Goal: Understand process/instructions

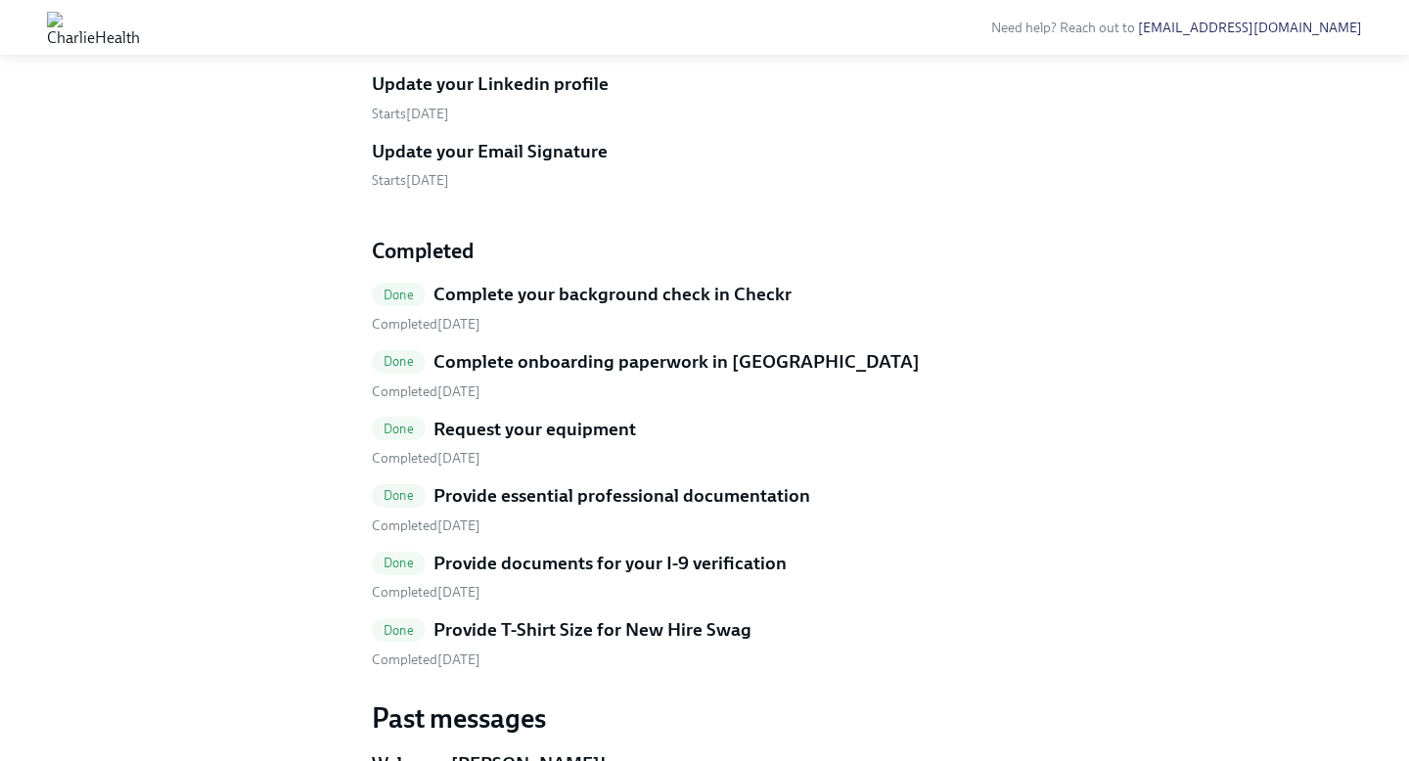
scroll to position [726, 0]
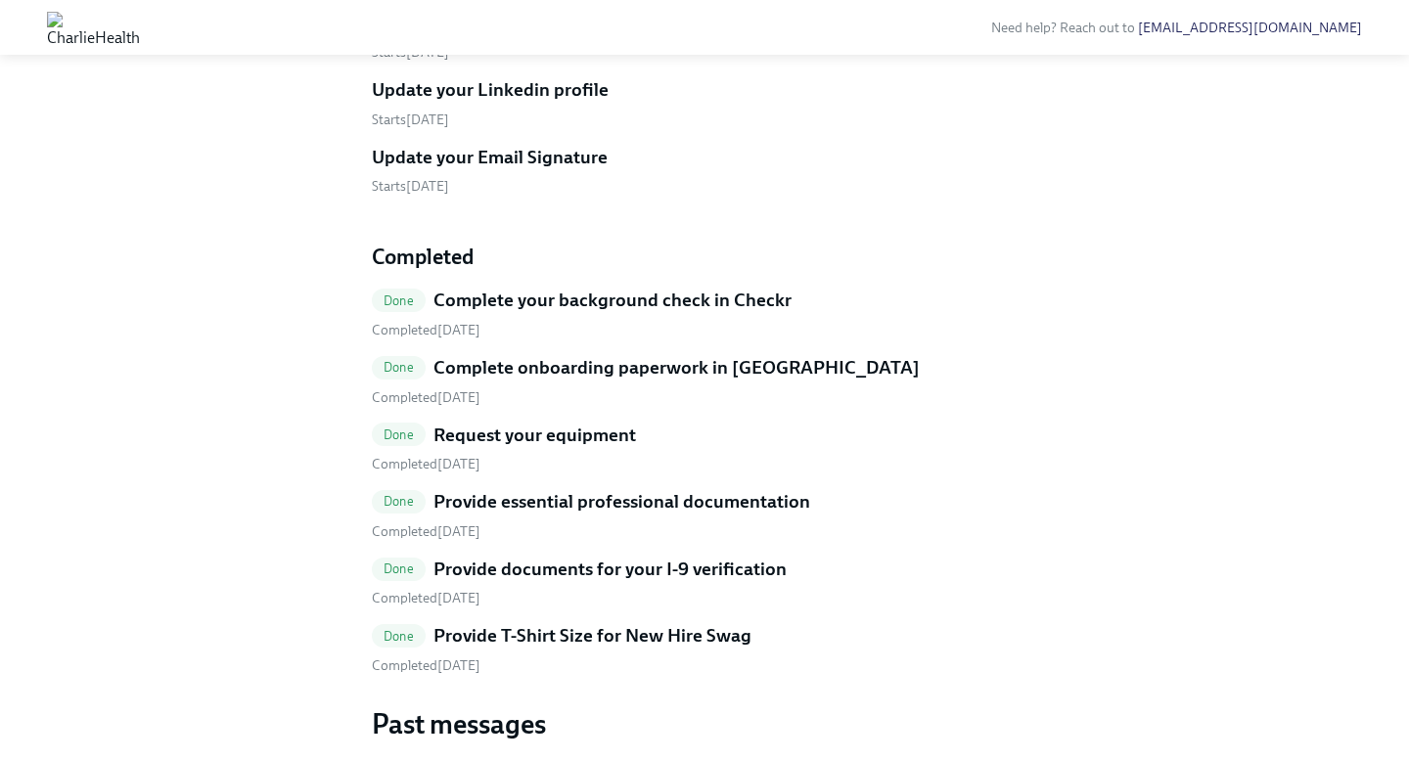
click at [481, 170] on h5 "Update your Email Signature" at bounding box center [490, 157] width 236 height 25
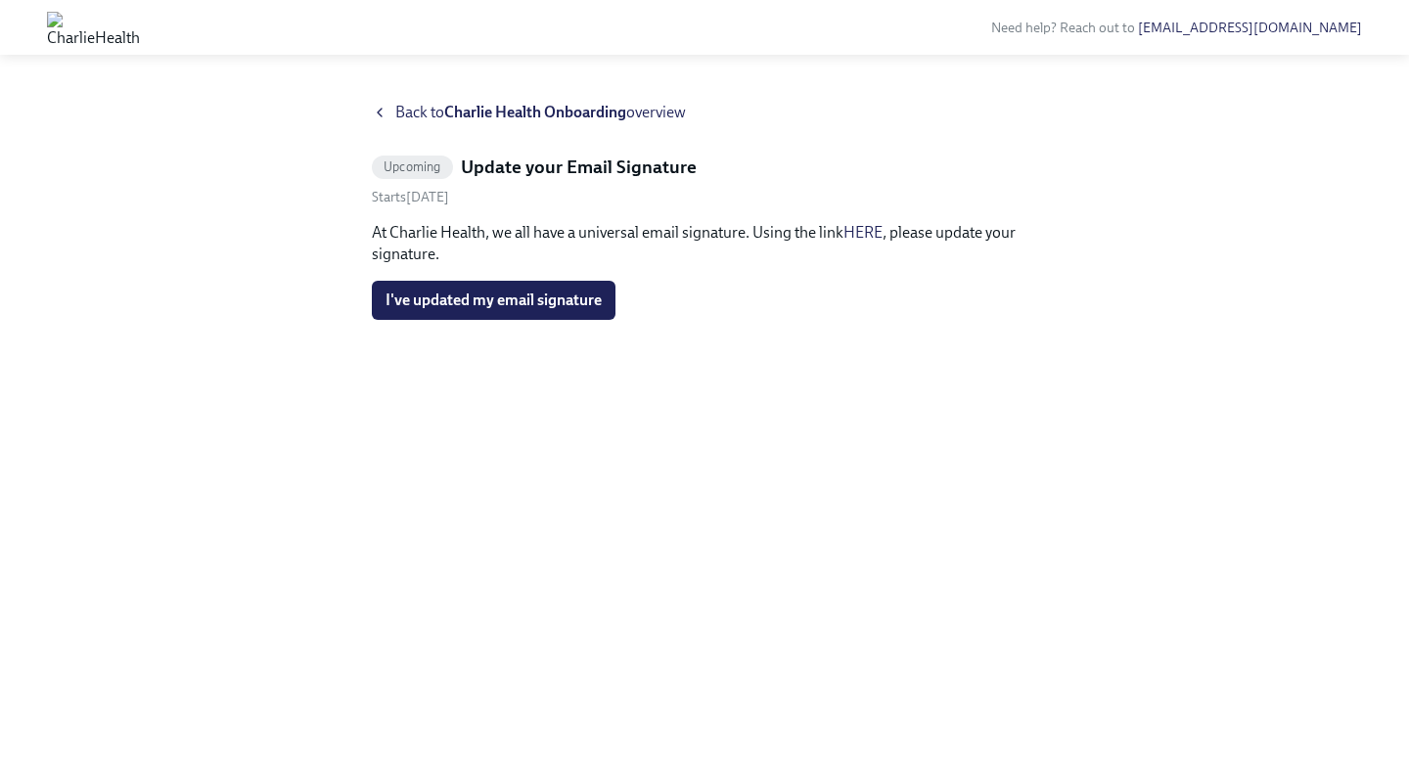
click at [446, 164] on span "Upcoming" at bounding box center [412, 166] width 81 height 15
click at [524, 189] on div "Starts [DATE]" at bounding box center [704, 197] width 665 height 19
click at [646, 111] on span "Back to Charlie Health Onboarding overview" at bounding box center [540, 113] width 291 height 22
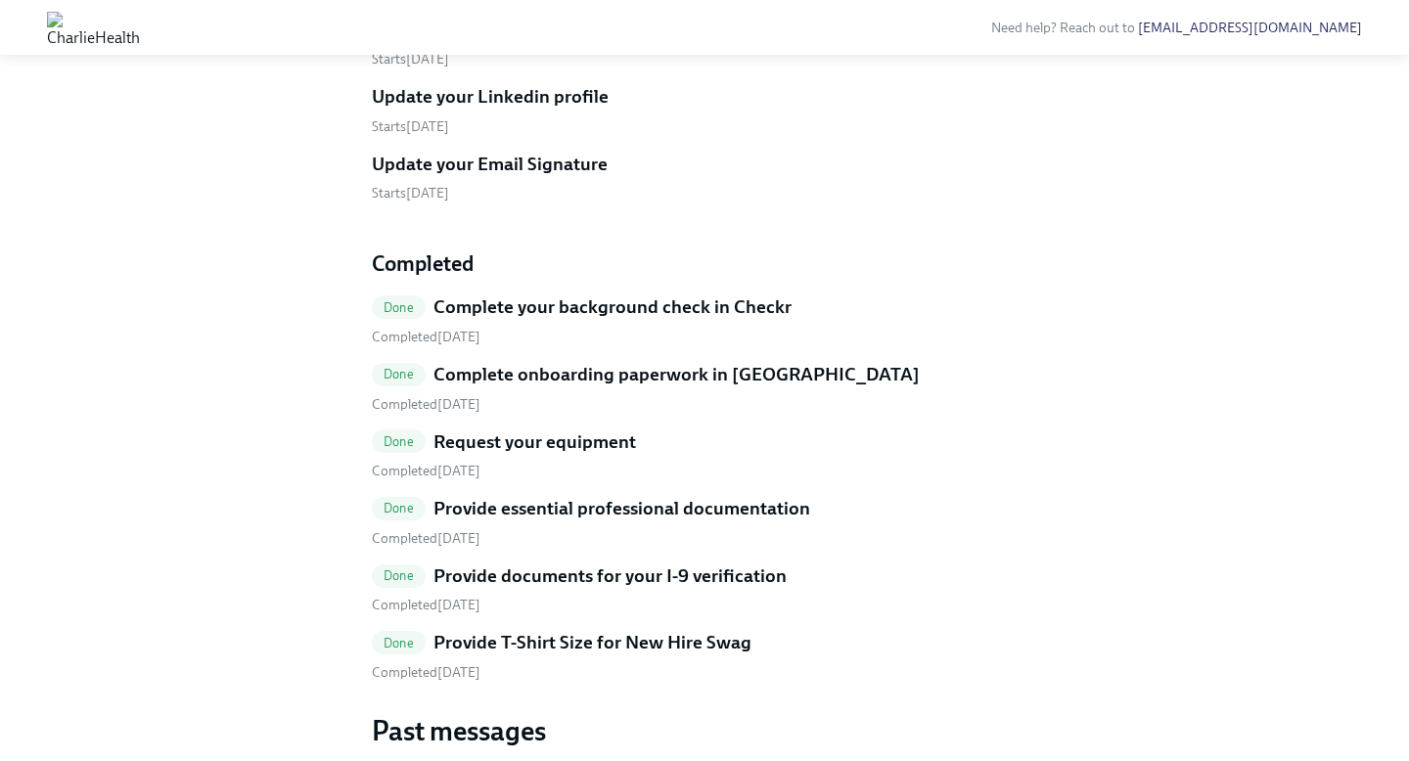
scroll to position [724, 0]
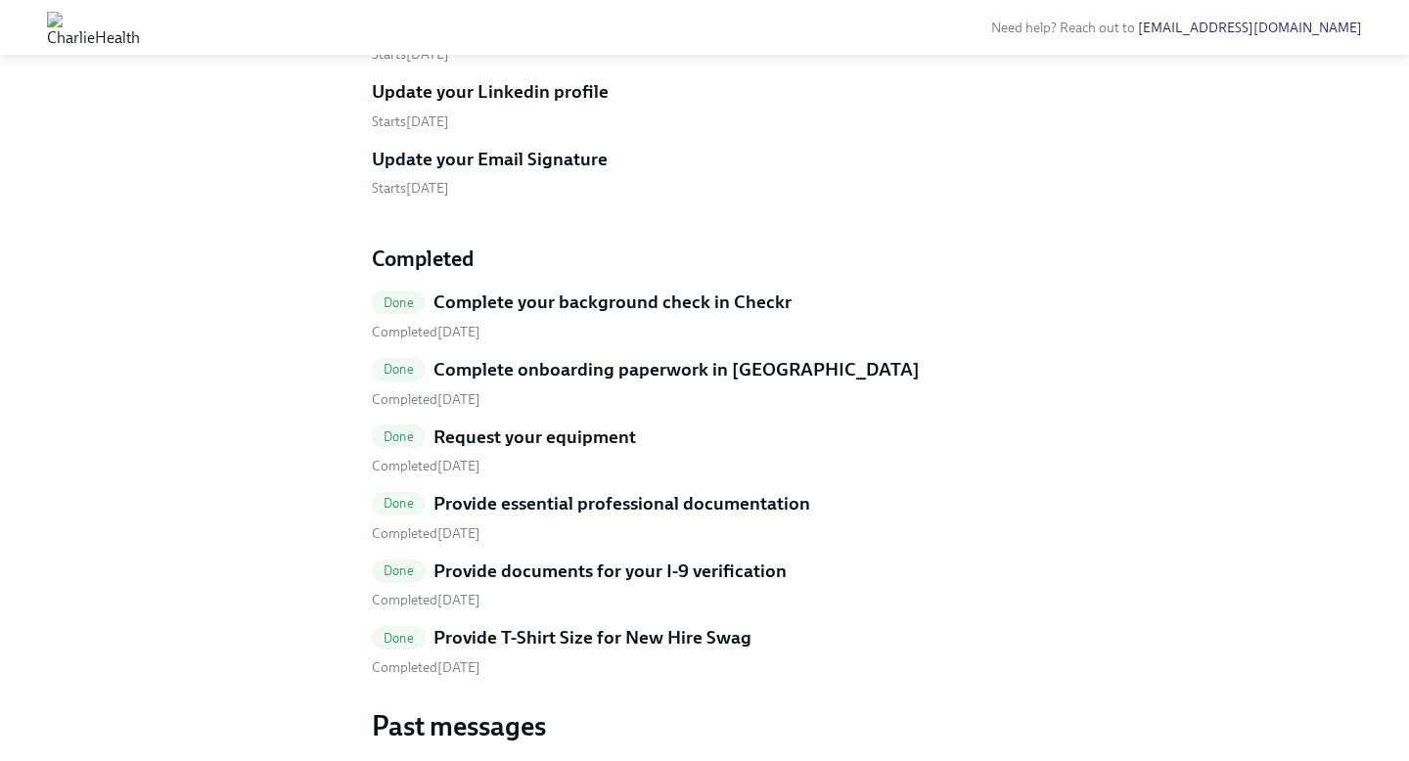
click at [478, 105] on h5 "Update your Linkedin profile" at bounding box center [490, 91] width 237 height 25
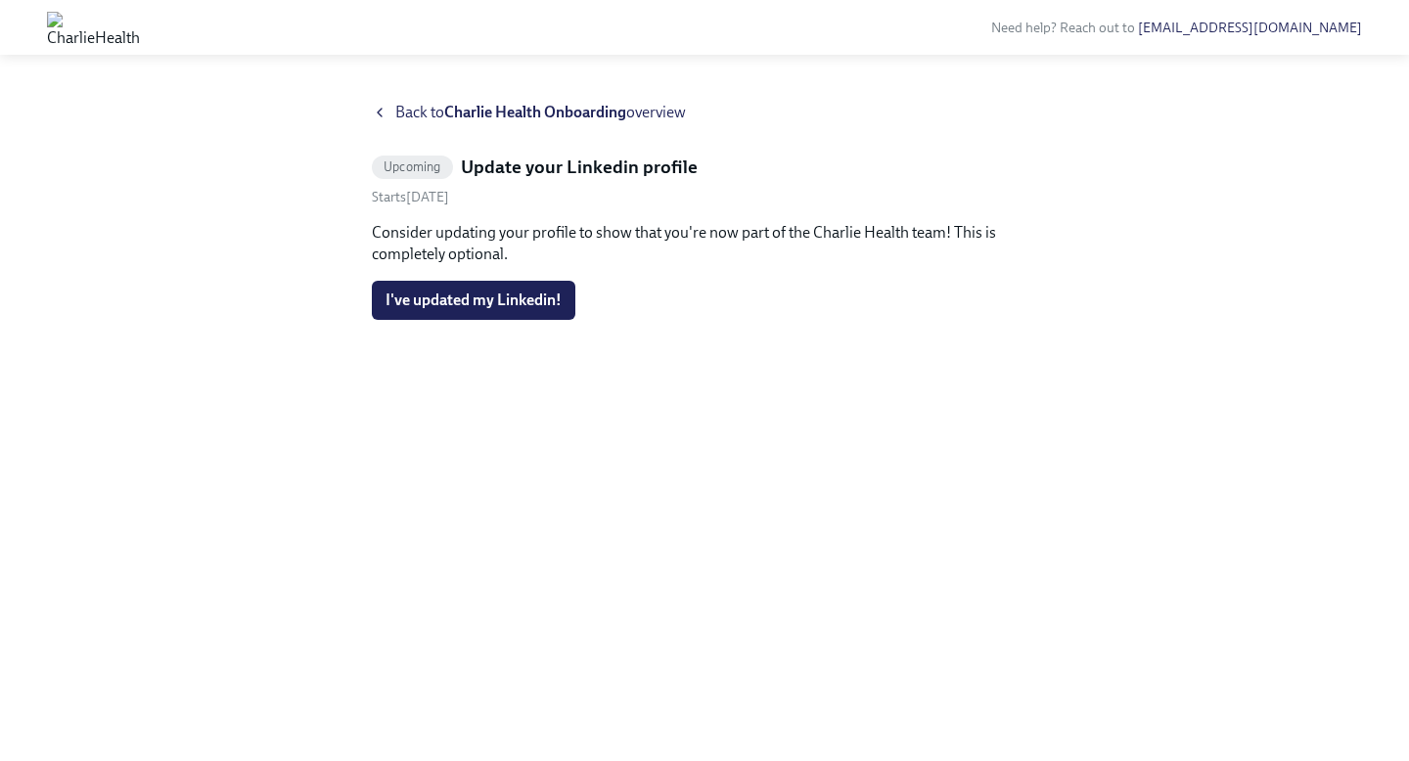
click at [376, 110] on icon at bounding box center [380, 113] width 16 height 16
